Goal: Task Accomplishment & Management: Use online tool/utility

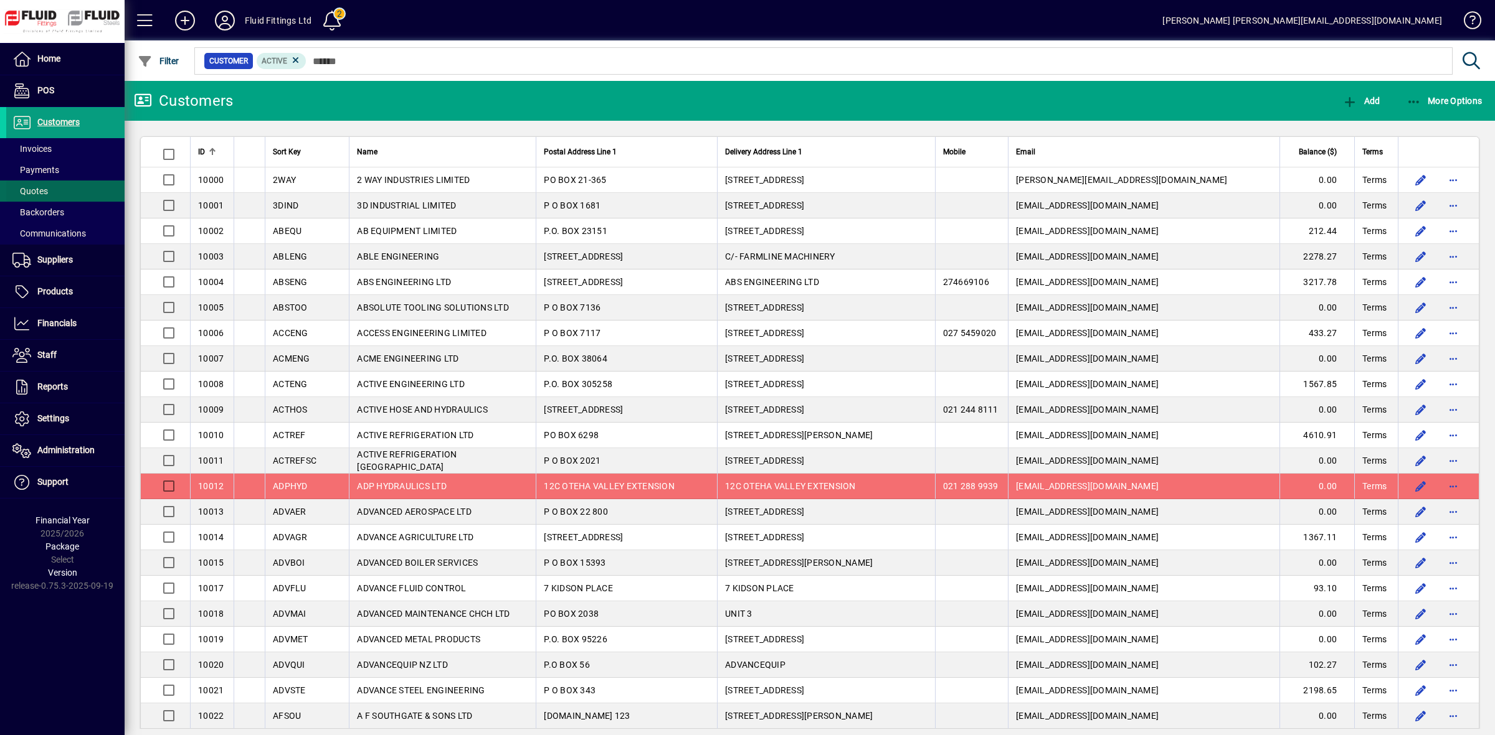
click at [35, 193] on span "Quotes" at bounding box center [29, 191] width 35 height 10
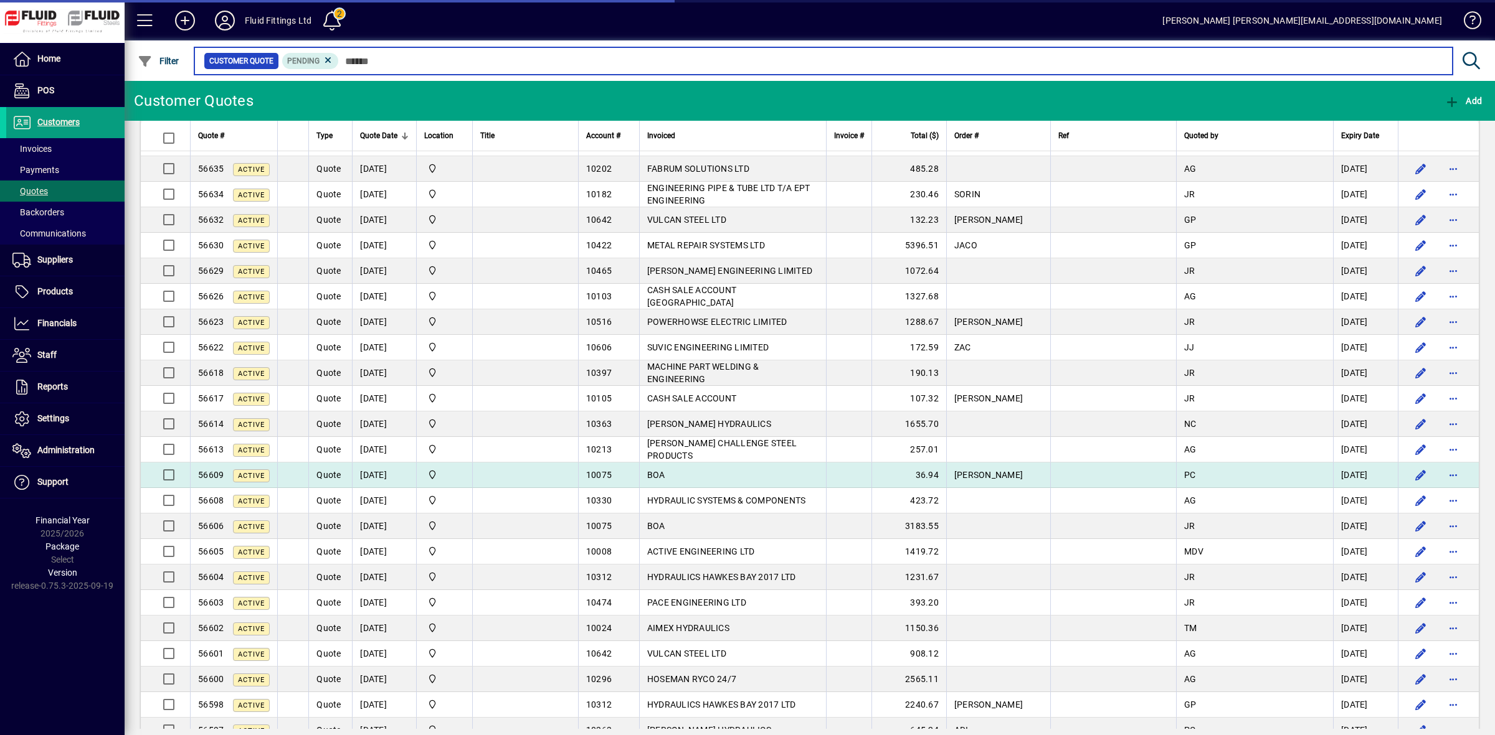
scroll to position [1401, 0]
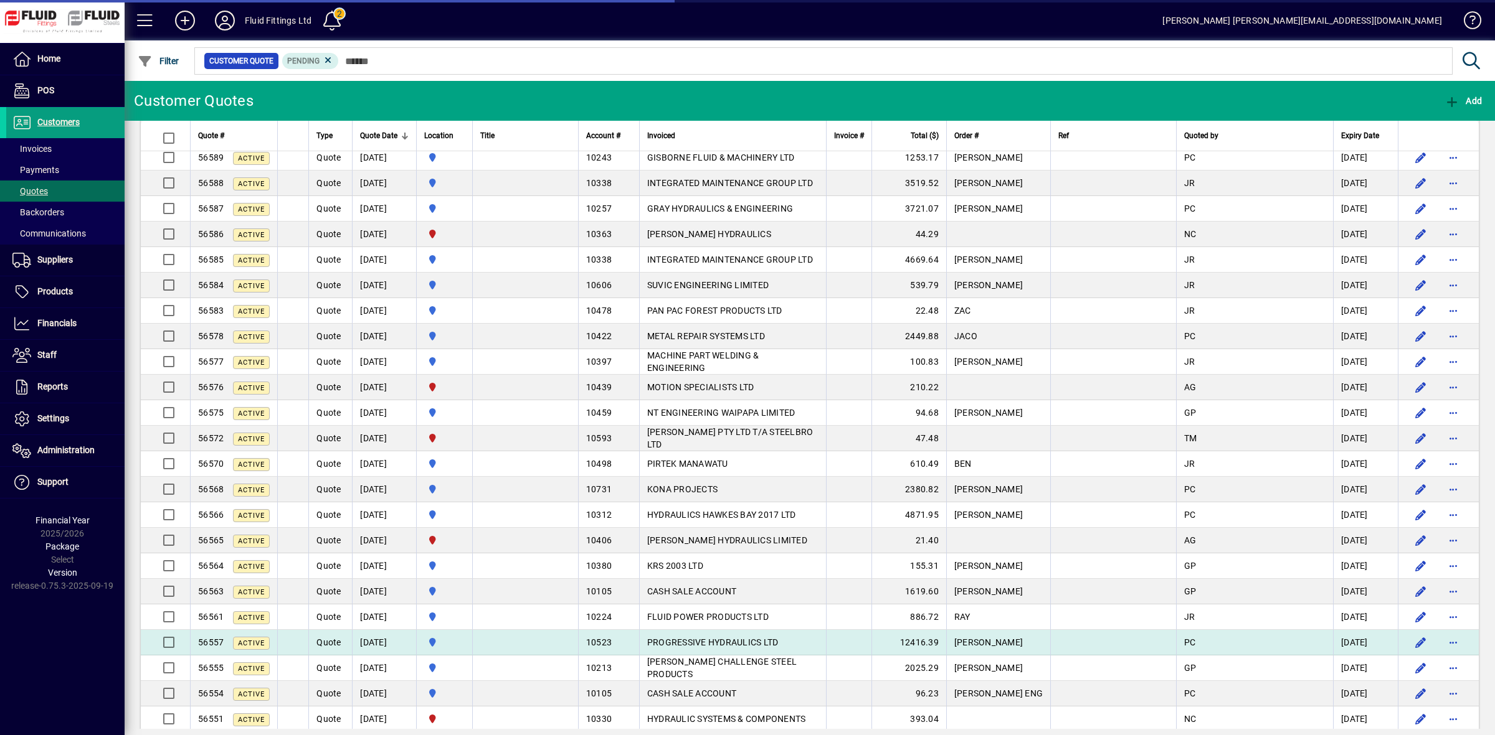
click at [381, 652] on td "[DATE]" at bounding box center [384, 643] width 64 height 26
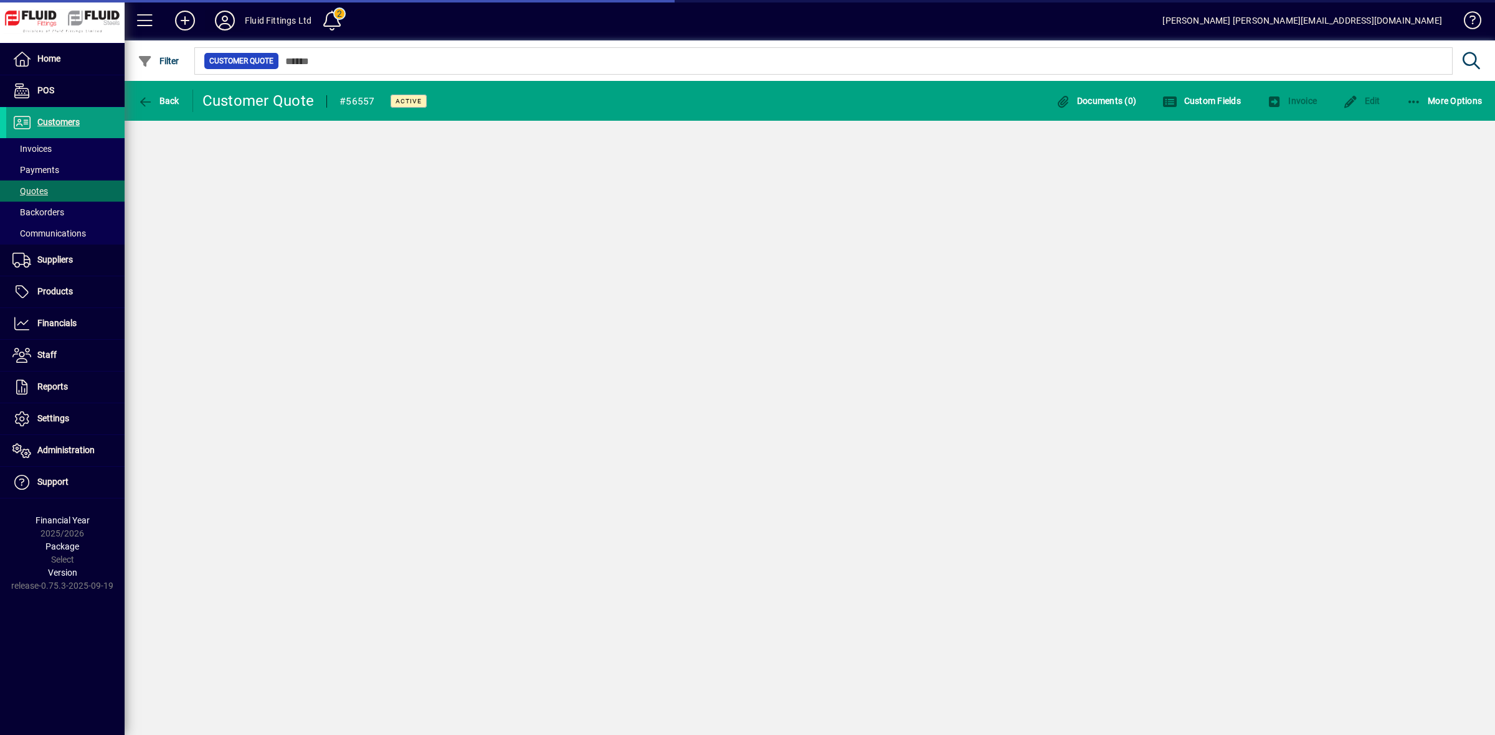
click at [224, 20] on icon at bounding box center [224, 21] width 25 height 20
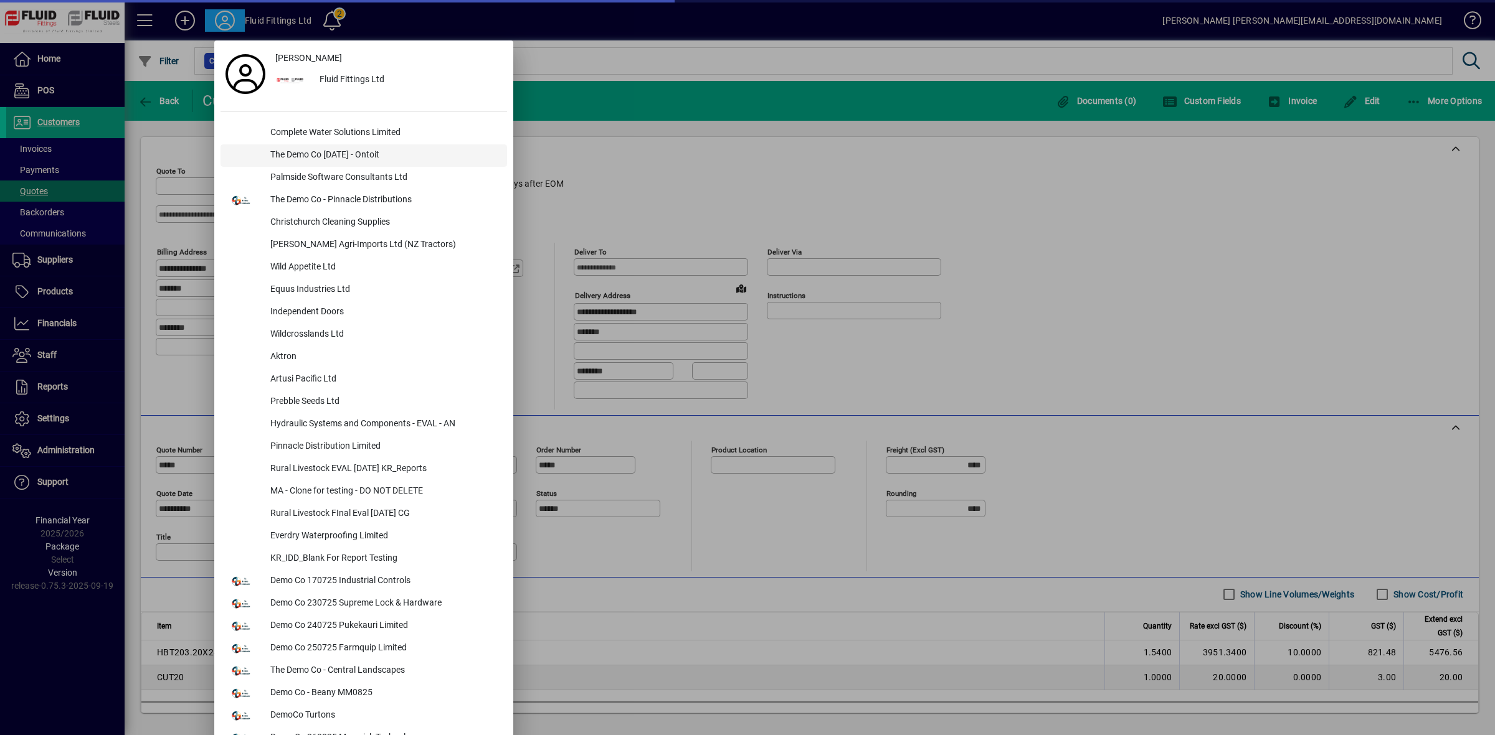
type input "*********"
click at [303, 161] on div "The Demo Co [DATE] - Ontoit" at bounding box center [383, 155] width 247 height 22
